Goal: Information Seeking & Learning: Learn about a topic

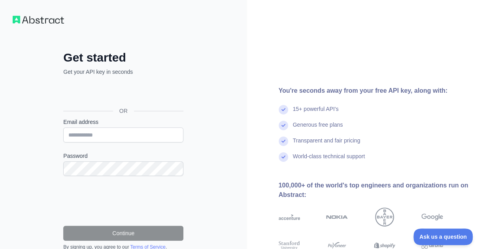
click at [369, 137] on div "Transparent and fair pricing" at bounding box center [373, 145] width 190 height 16
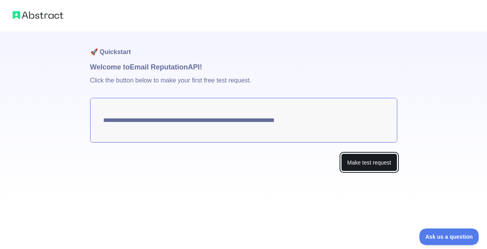
click at [365, 165] on button "Make test request" at bounding box center [369, 163] width 56 height 18
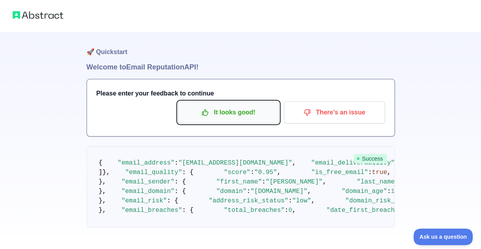
click at [235, 119] on button "It looks good!" at bounding box center [228, 113] width 101 height 22
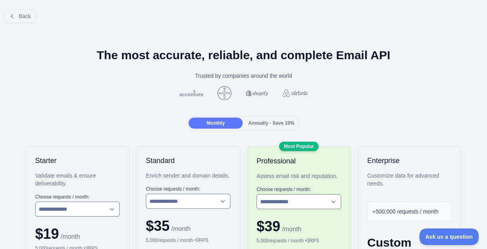
click at [254, 124] on span "Annually - Save 10%" at bounding box center [271, 123] width 46 height 6
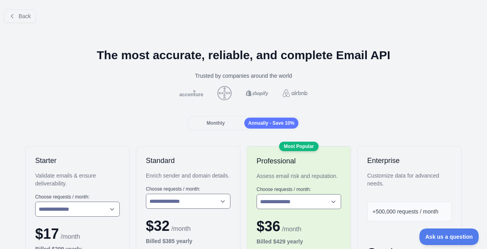
click at [209, 124] on span "Monthly" at bounding box center [216, 123] width 18 height 6
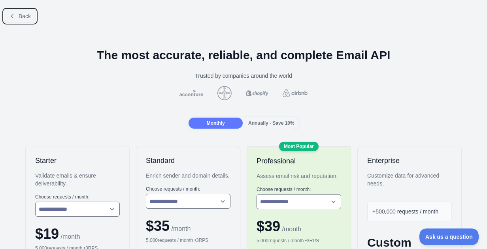
click at [19, 14] on span "Back" at bounding box center [25, 16] width 12 height 6
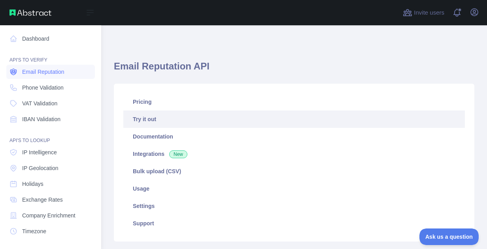
click at [54, 73] on span "Email Reputation" at bounding box center [43, 72] width 42 height 8
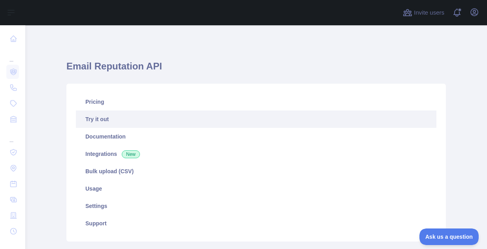
scroll to position [39, 0]
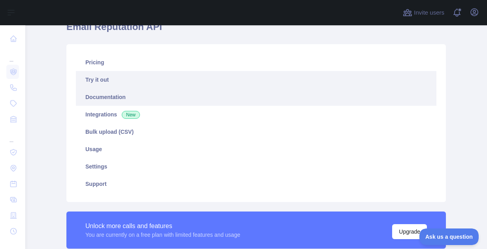
click at [102, 98] on link "Documentation" at bounding box center [256, 96] width 360 height 17
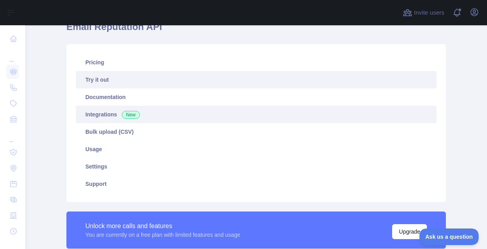
click at [140, 115] on link "Integrations New" at bounding box center [256, 114] width 360 height 17
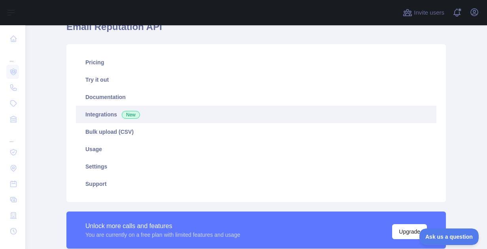
click at [132, 117] on span "New" at bounding box center [131, 115] width 18 height 8
click at [162, 114] on link "Integrations New" at bounding box center [256, 114] width 360 height 17
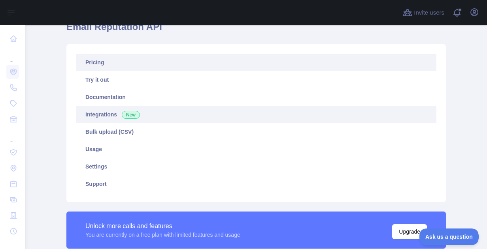
click at [104, 60] on link "Pricing" at bounding box center [256, 62] width 360 height 17
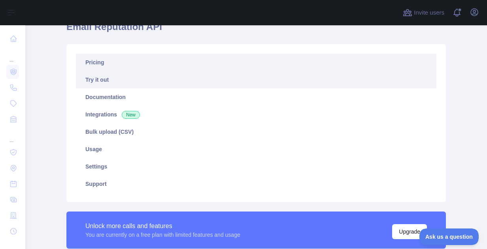
click at [99, 81] on link "Try it out" at bounding box center [256, 79] width 360 height 17
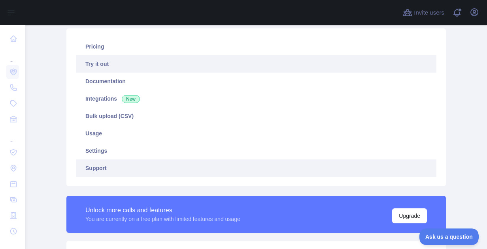
scroll to position [213, 0]
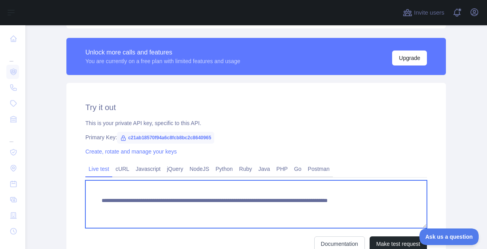
click at [172, 203] on textarea "**********" at bounding box center [255, 204] width 341 height 48
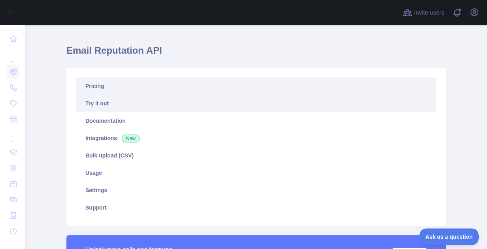
click at [102, 85] on link "Pricing" at bounding box center [256, 85] width 360 height 17
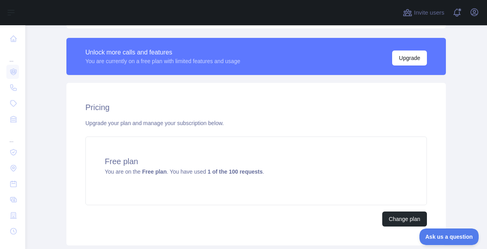
scroll to position [253, 0]
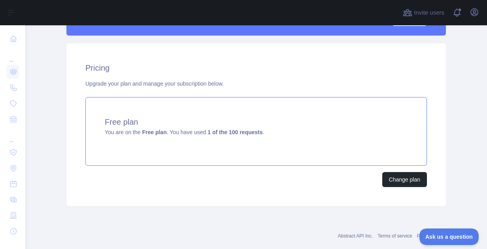
click at [178, 132] on span "You are on the Free plan . You have used 1 of the 100 requests ." at bounding box center [184, 132] width 159 height 6
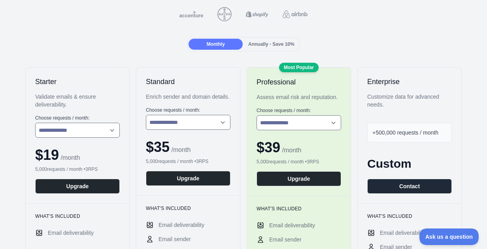
scroll to position [39, 0]
